Goal: Task Accomplishment & Management: Manage account settings

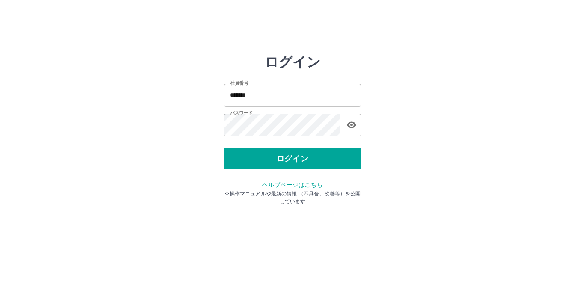
click at [300, 153] on div "ログイン" at bounding box center [292, 158] width 137 height 21
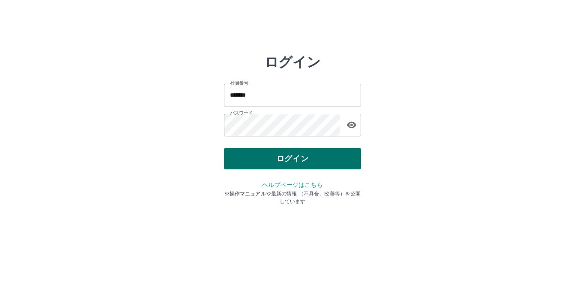
click at [300, 153] on button "ログイン" at bounding box center [292, 158] width 137 height 21
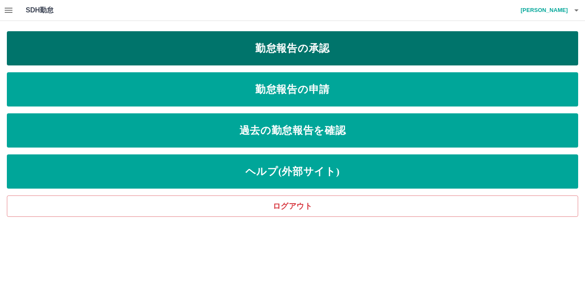
click at [320, 50] on link "勤怠報告の承認" at bounding box center [292, 48] width 571 height 34
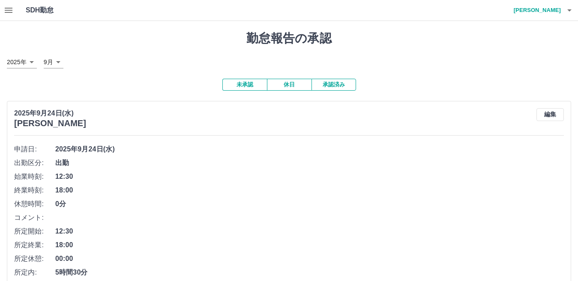
click at [11, 10] on icon "button" at bounding box center [9, 10] width 8 height 5
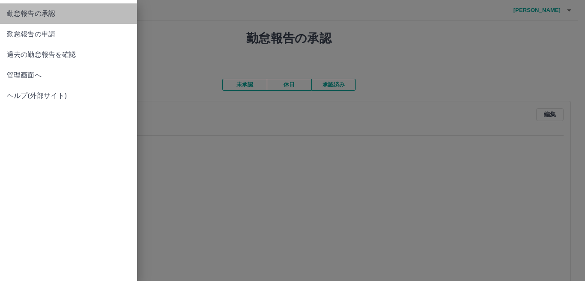
click at [11, 9] on span "勤怠報告の承認" at bounding box center [68, 14] width 123 height 10
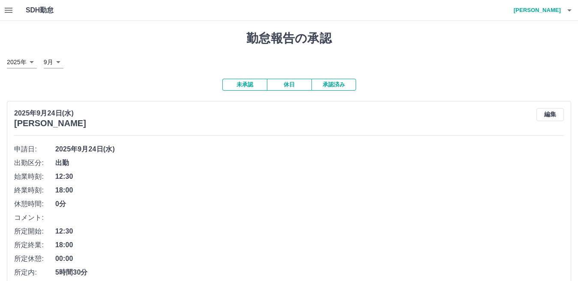
click at [12, 9] on icon "button" at bounding box center [8, 10] width 10 height 10
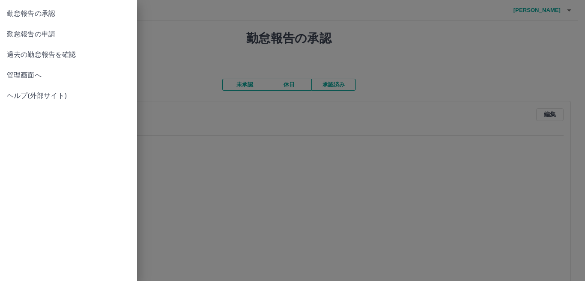
click at [23, 78] on span "管理画面へ" at bounding box center [68, 75] width 123 height 10
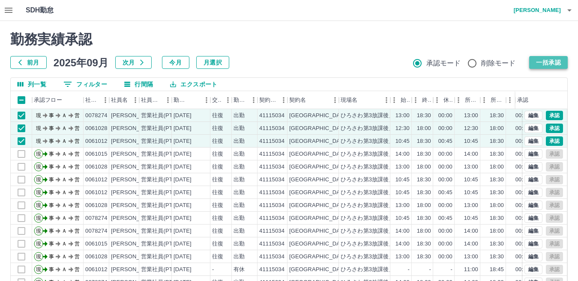
click at [540, 62] on button "一括承認" at bounding box center [548, 62] width 39 height 13
